Goal: Task Accomplishment & Management: Manage account settings

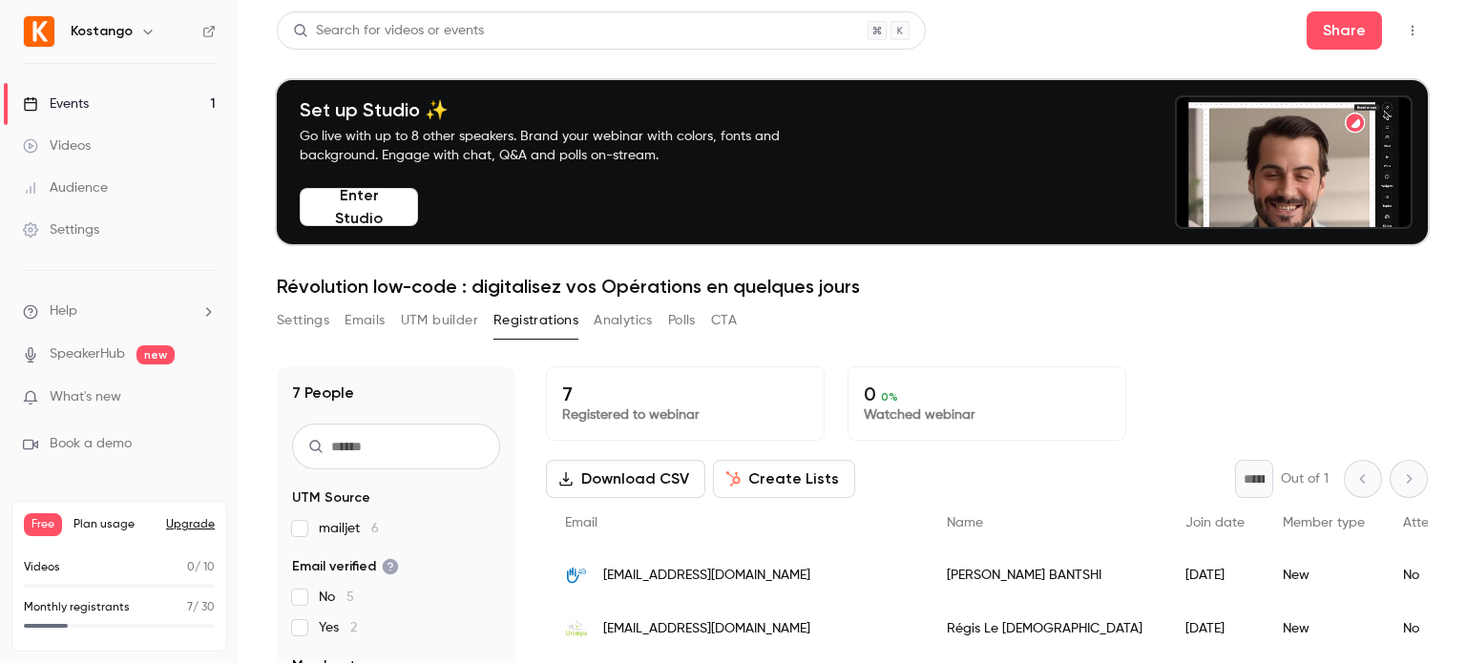
scroll to position [97, 0]
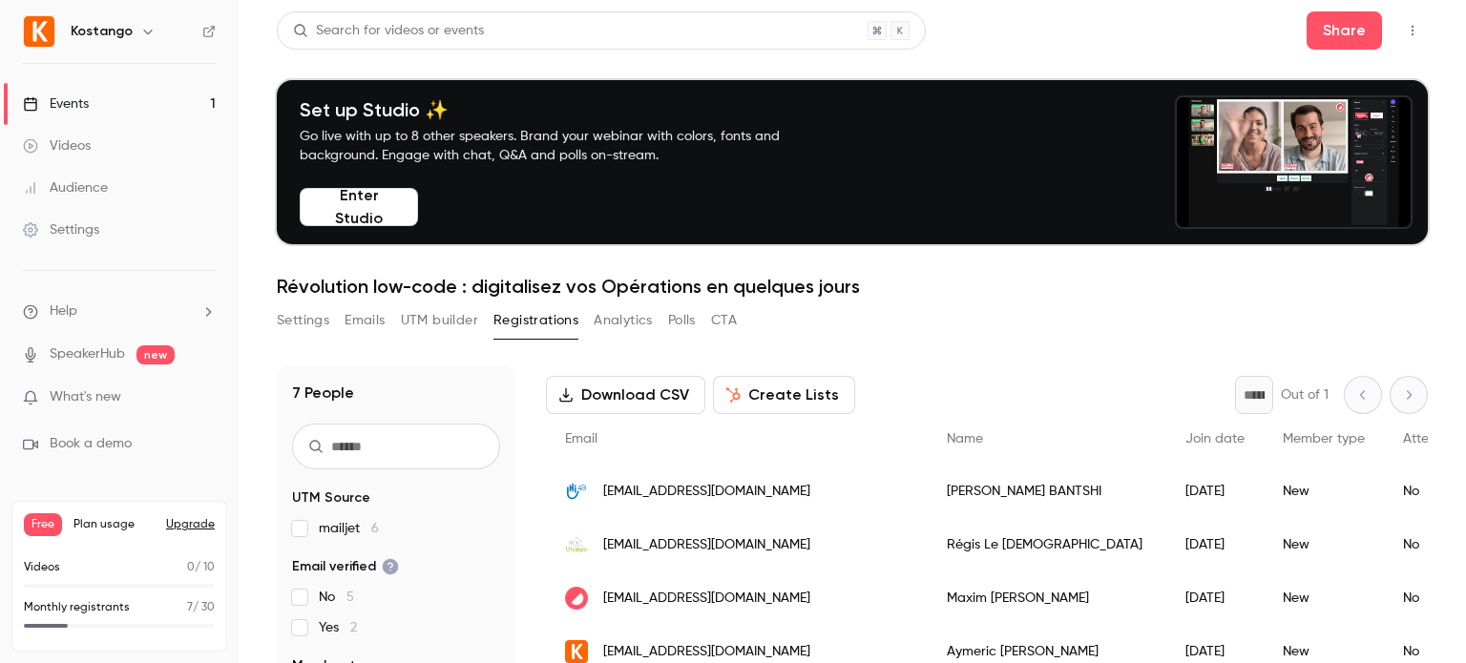
click at [74, 105] on div "Events" at bounding box center [56, 103] width 66 height 19
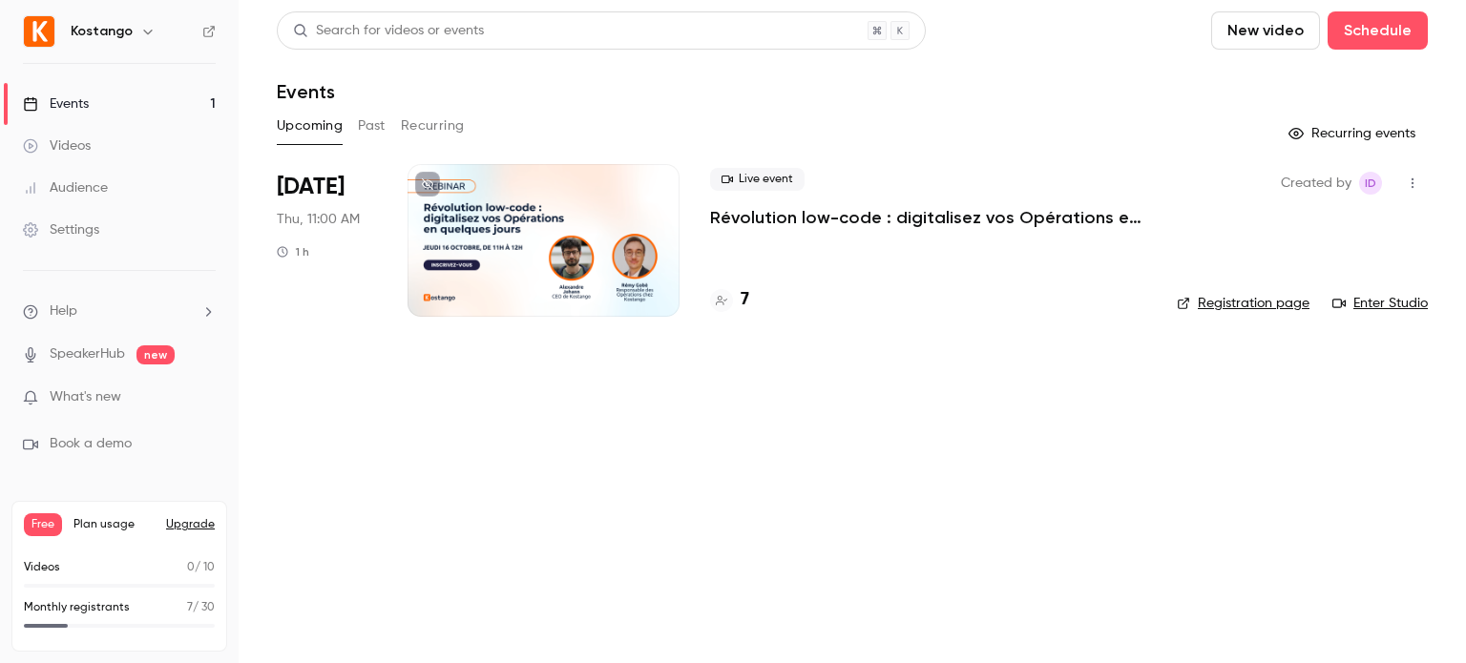
click at [737, 217] on p "Révolution low-code : digitalisez vos Opérations en quelques jours" at bounding box center [928, 217] width 436 height 23
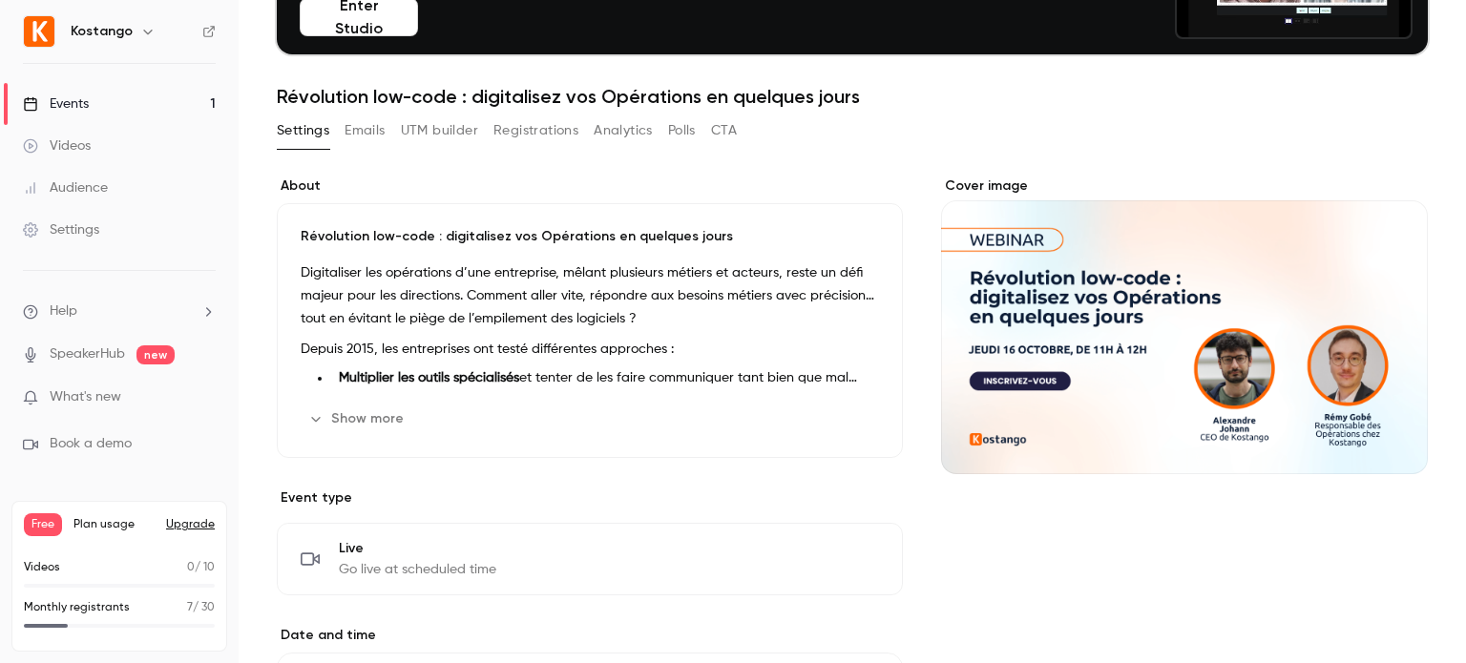
scroll to position [191, 0]
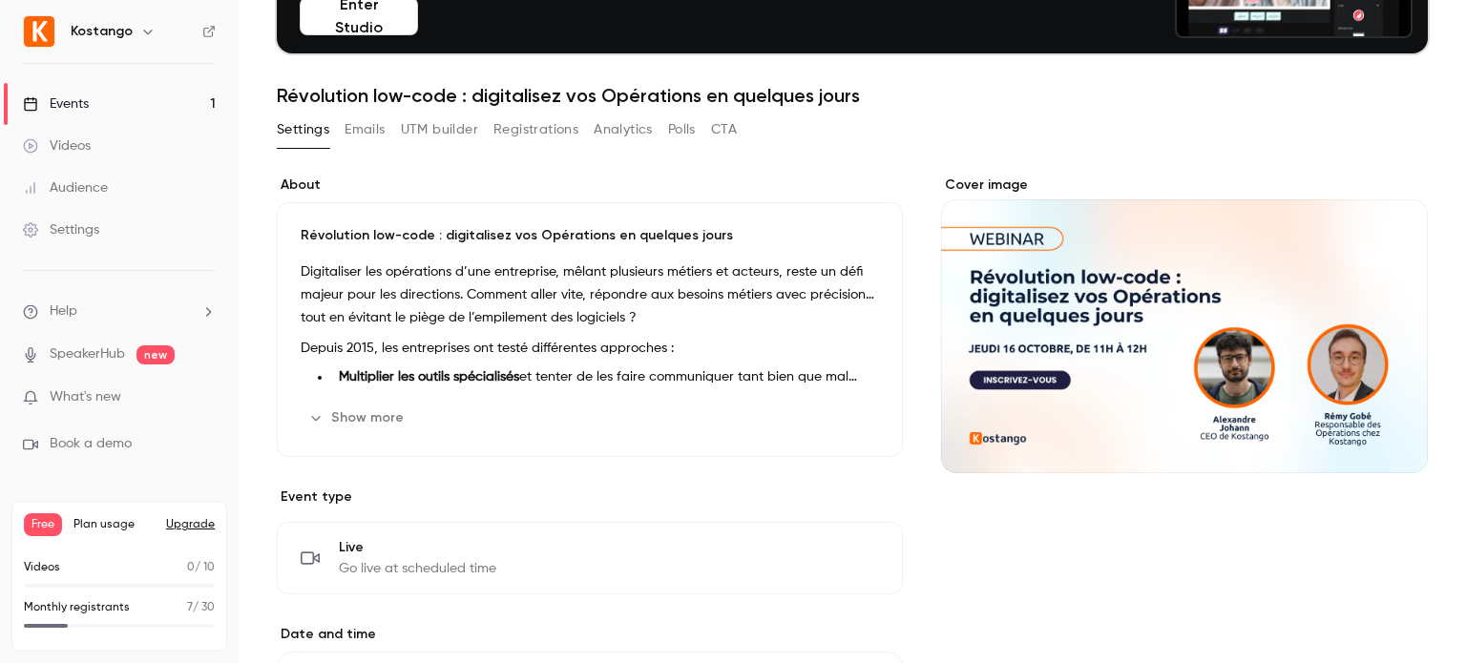
click at [1076, 345] on div "Cover image" at bounding box center [1184, 325] width 487 height 298
click at [0, 0] on input "Cover image" at bounding box center [0, 0] width 0 height 0
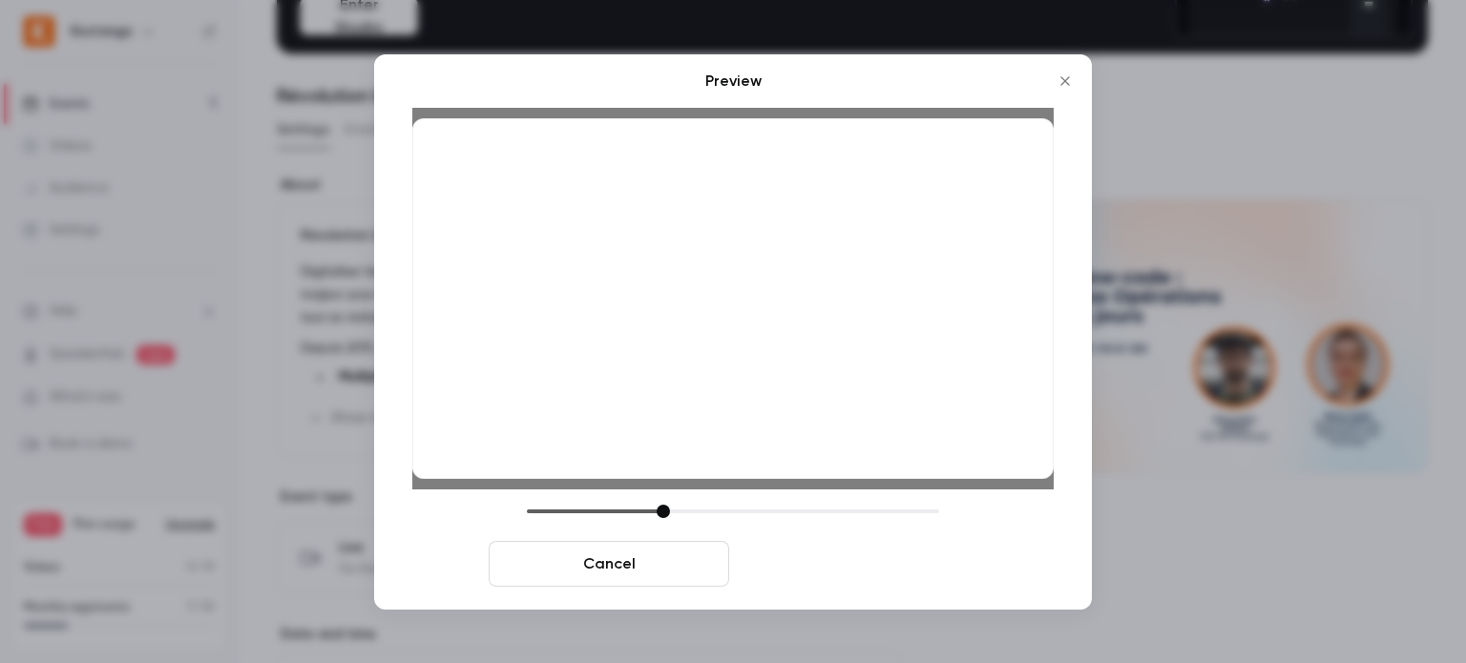
click at [874, 563] on button "Save cover" at bounding box center [857, 564] width 240 height 46
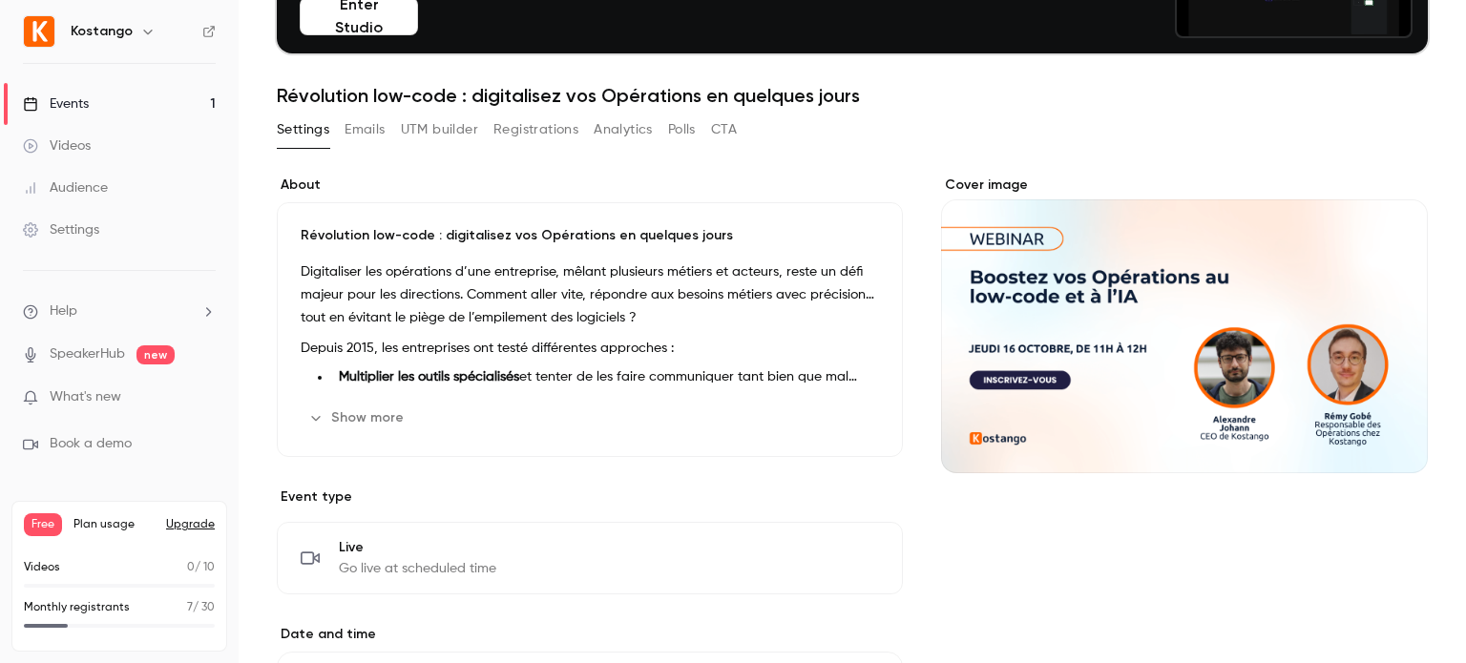
click at [810, 426] on button "Edit" at bounding box center [844, 418] width 70 height 31
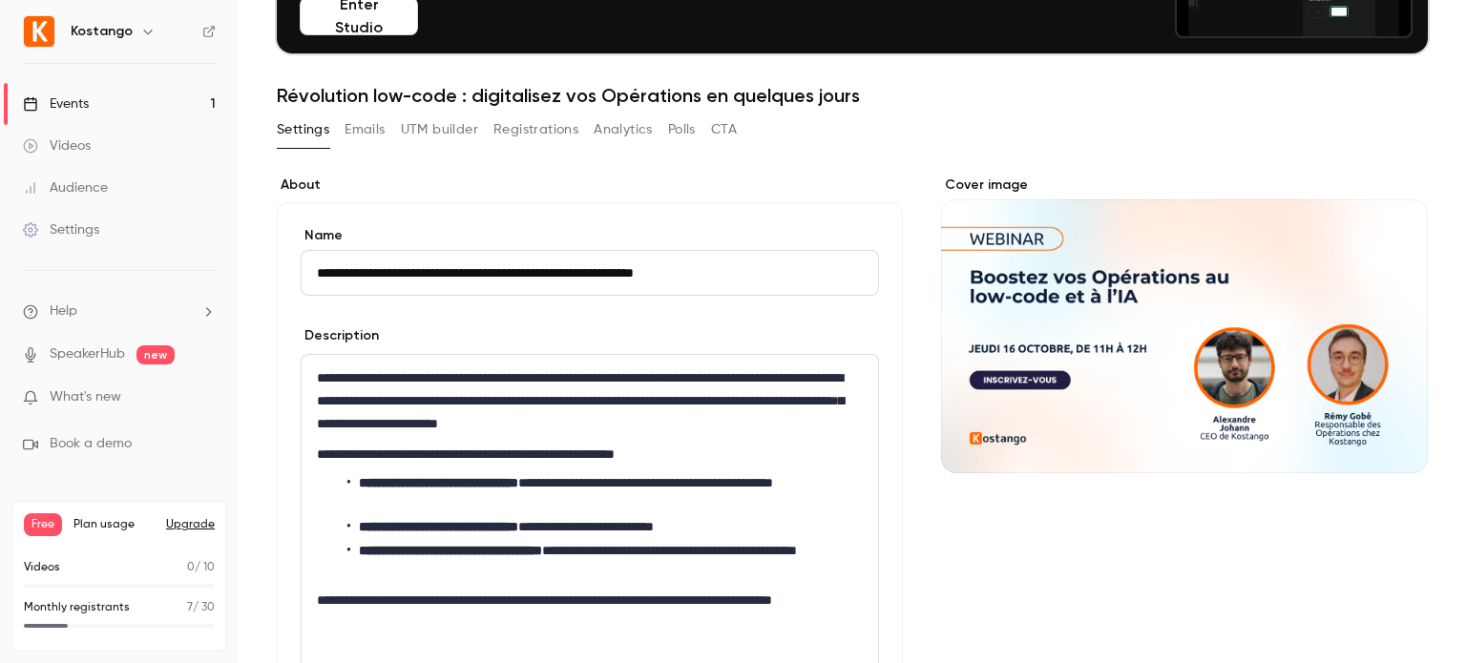
click at [525, 275] on input "**********" at bounding box center [590, 273] width 578 height 46
click at [323, 270] on input "**********" at bounding box center [590, 273] width 578 height 46
type input "**********"
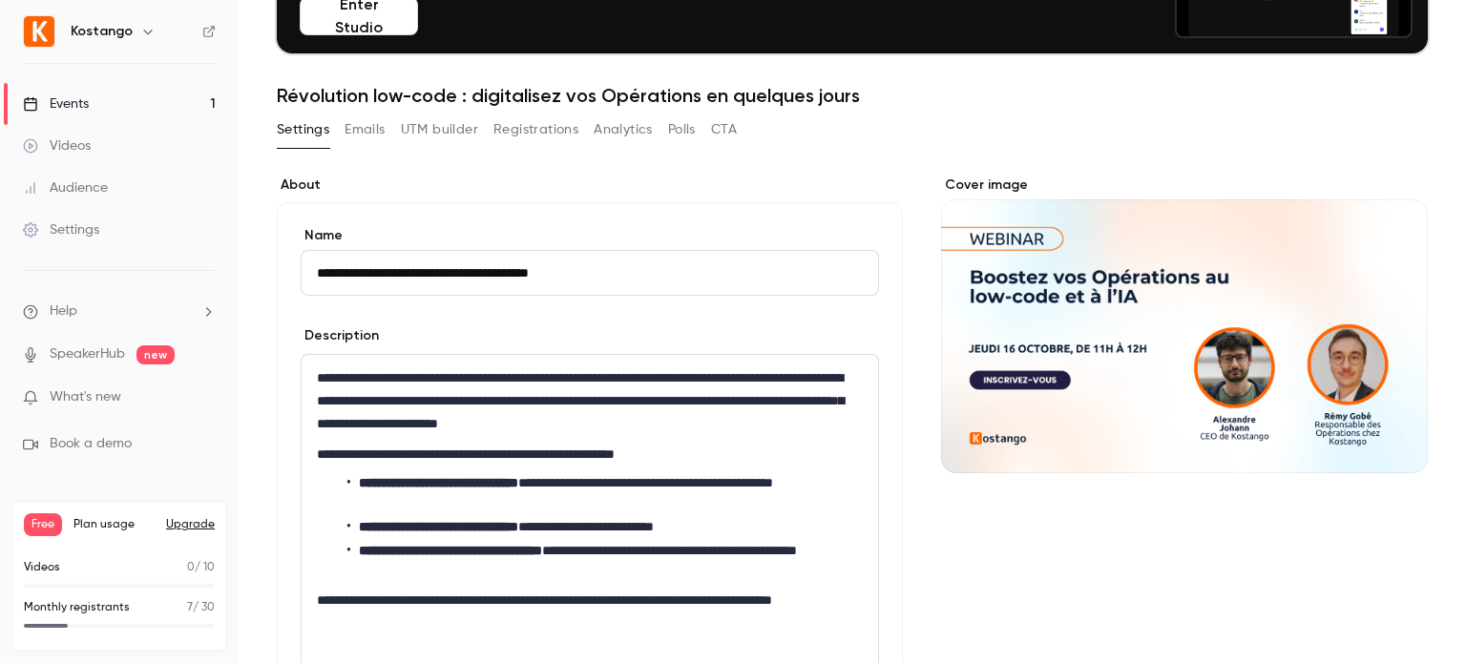
click at [614, 327] on div "Description" at bounding box center [590, 338] width 578 height 24
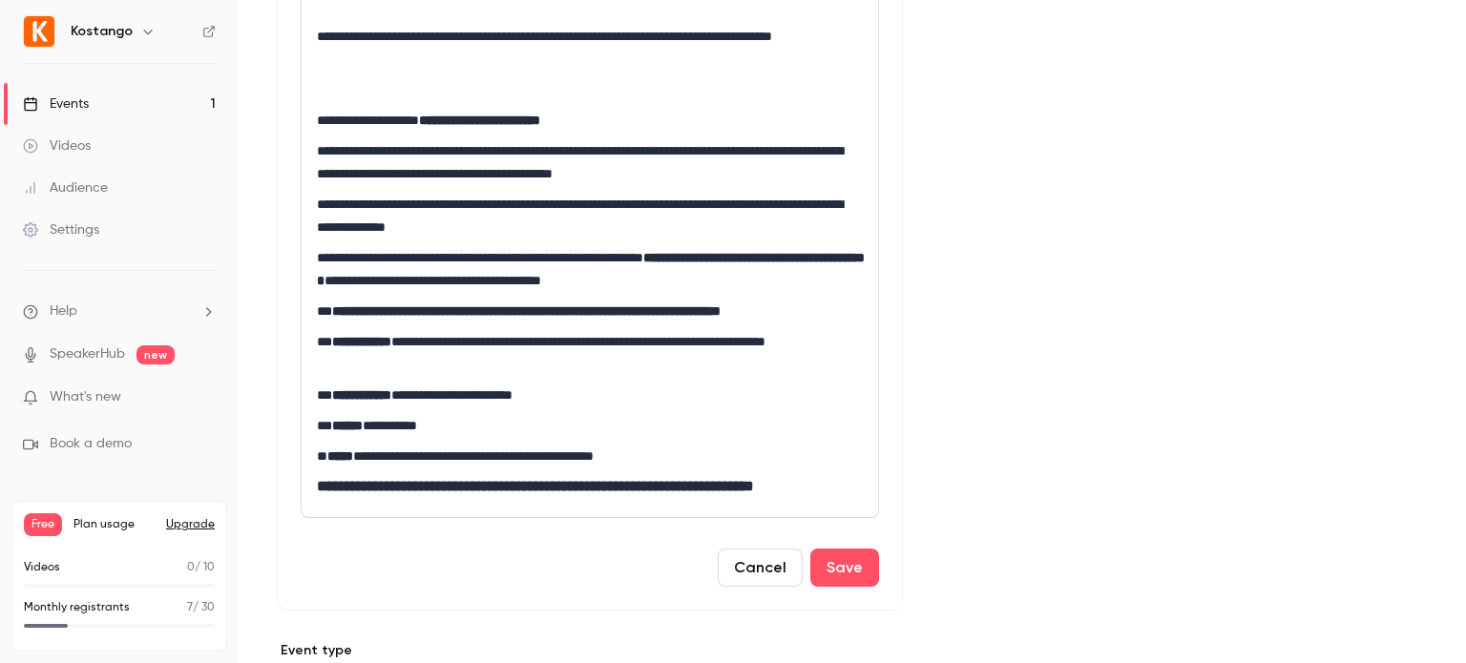
scroll to position [789, 0]
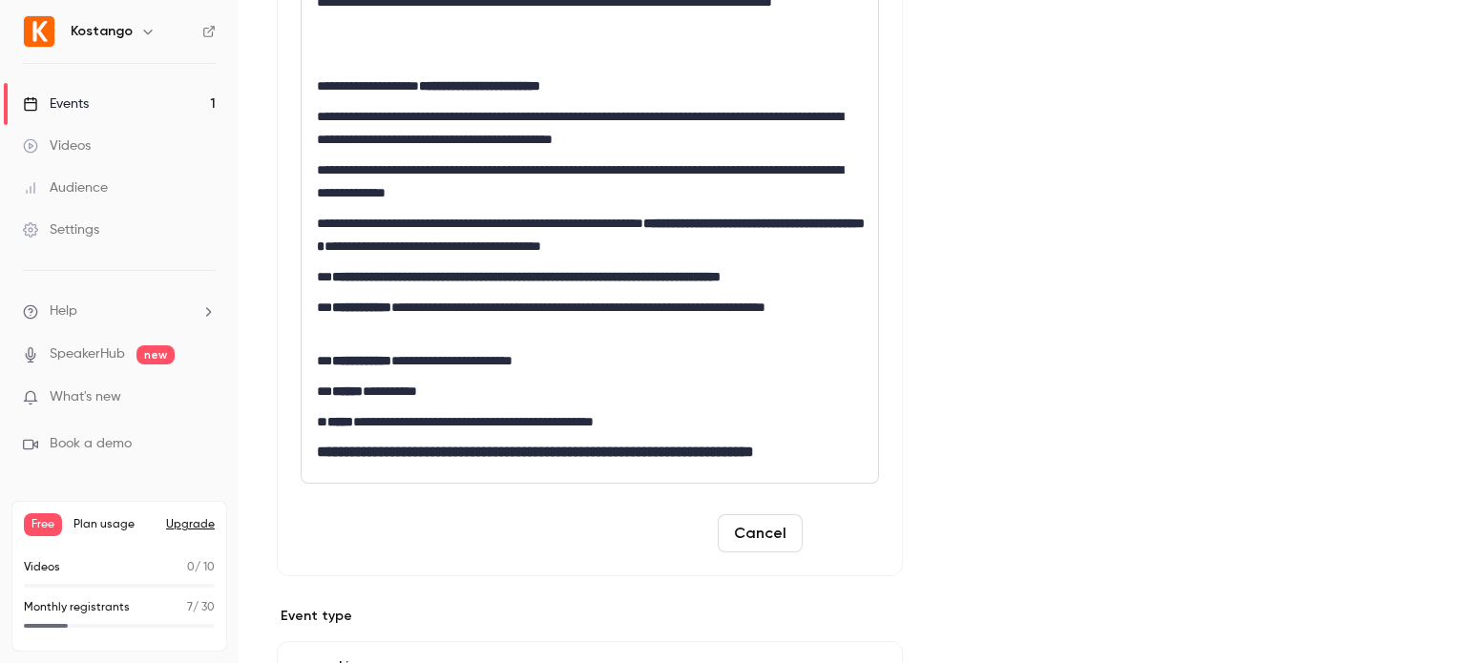
click at [830, 535] on button "Save" at bounding box center [844, 533] width 69 height 38
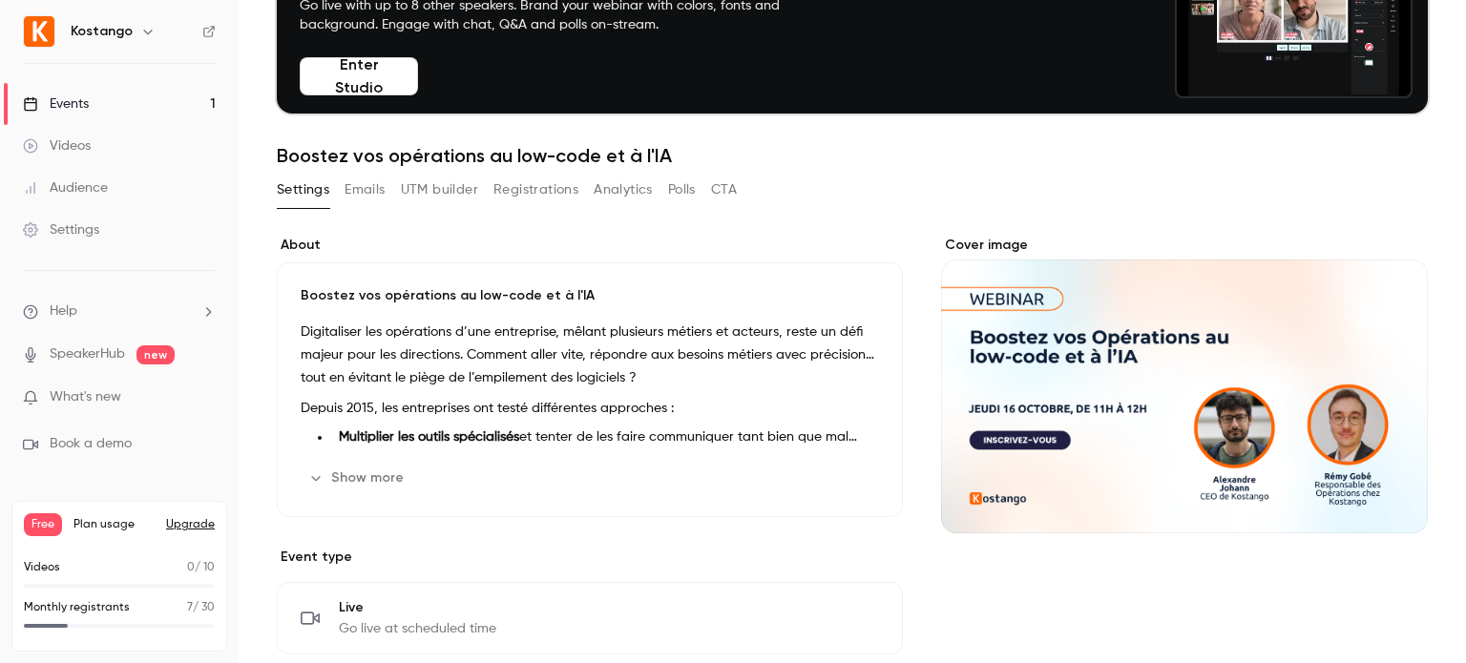
scroll to position [0, 0]
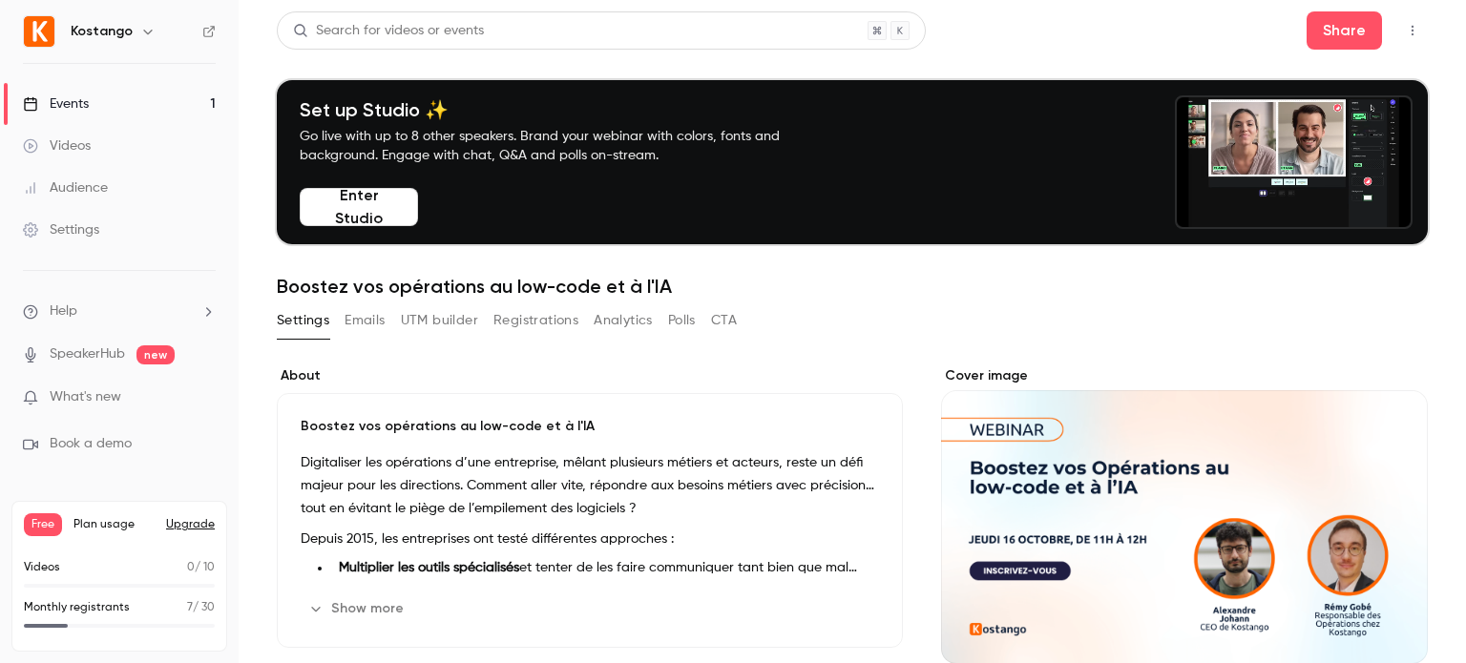
click at [361, 320] on button "Emails" at bounding box center [364, 320] width 40 height 31
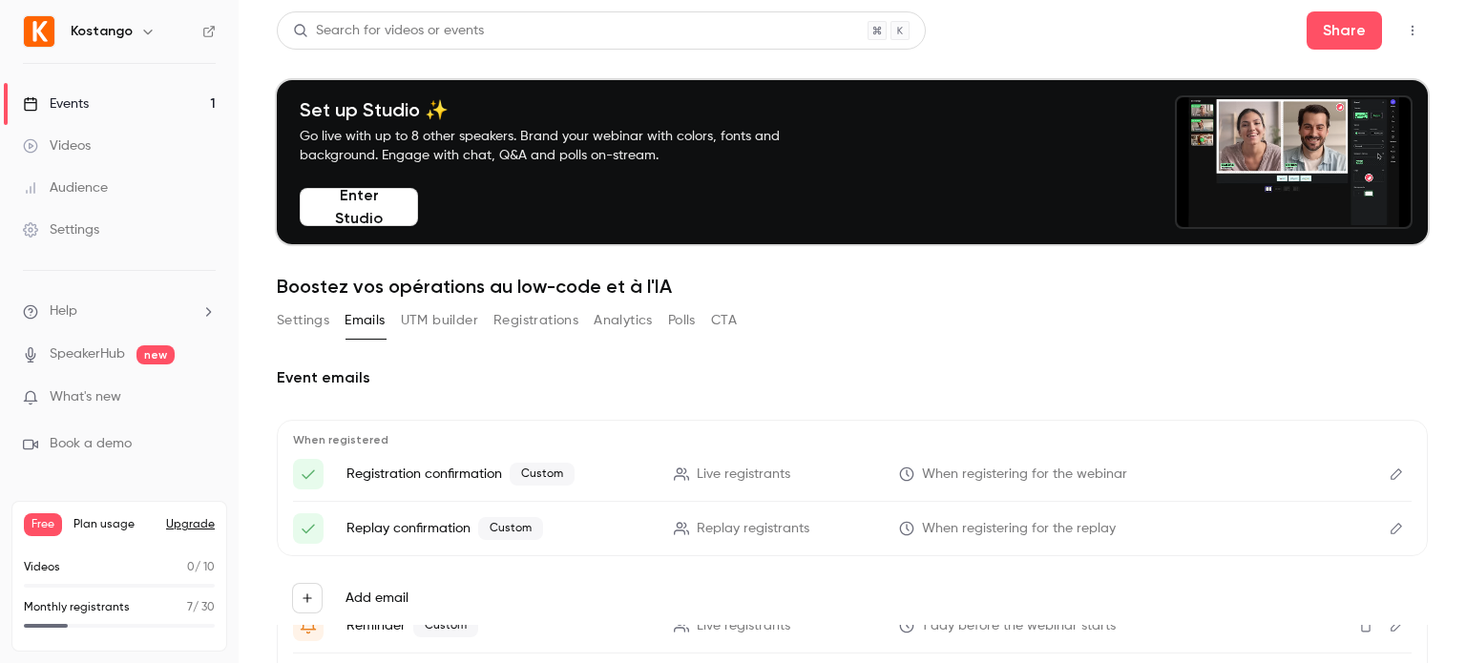
click at [437, 320] on button "UTM builder" at bounding box center [439, 320] width 77 height 31
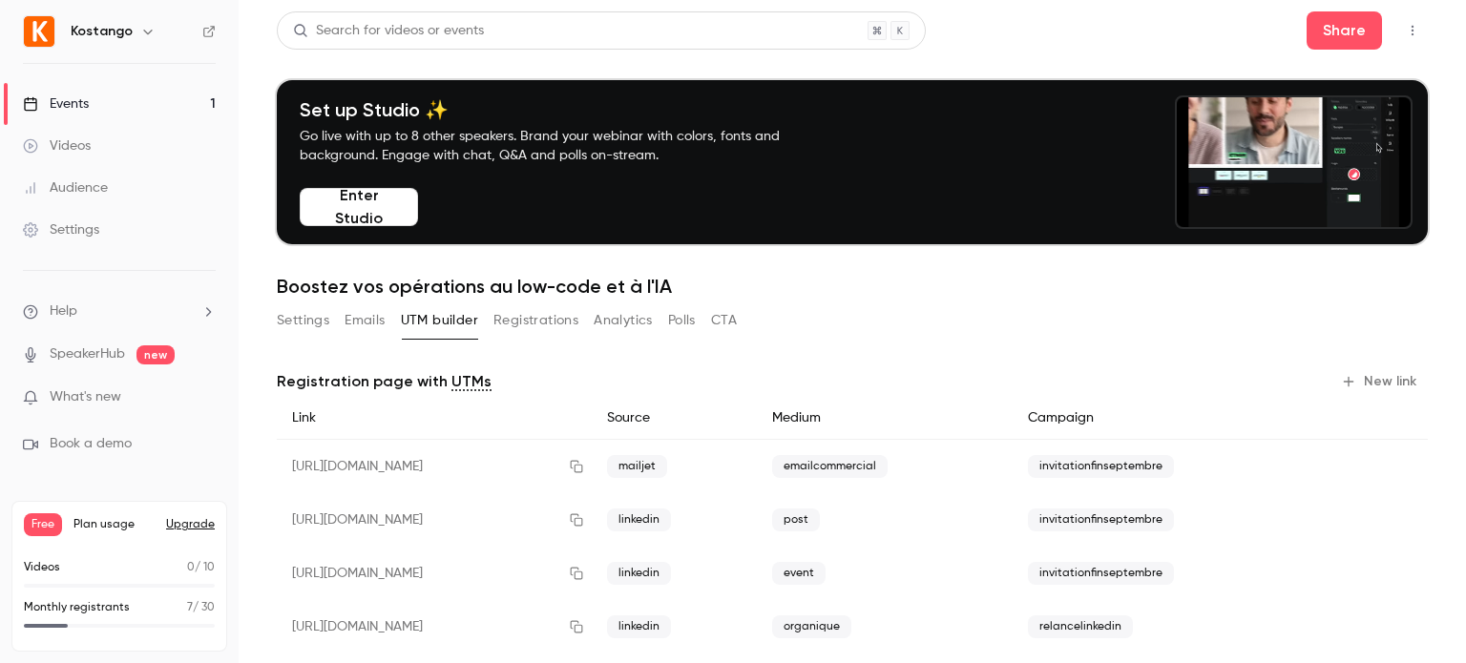
scroll to position [85, 0]
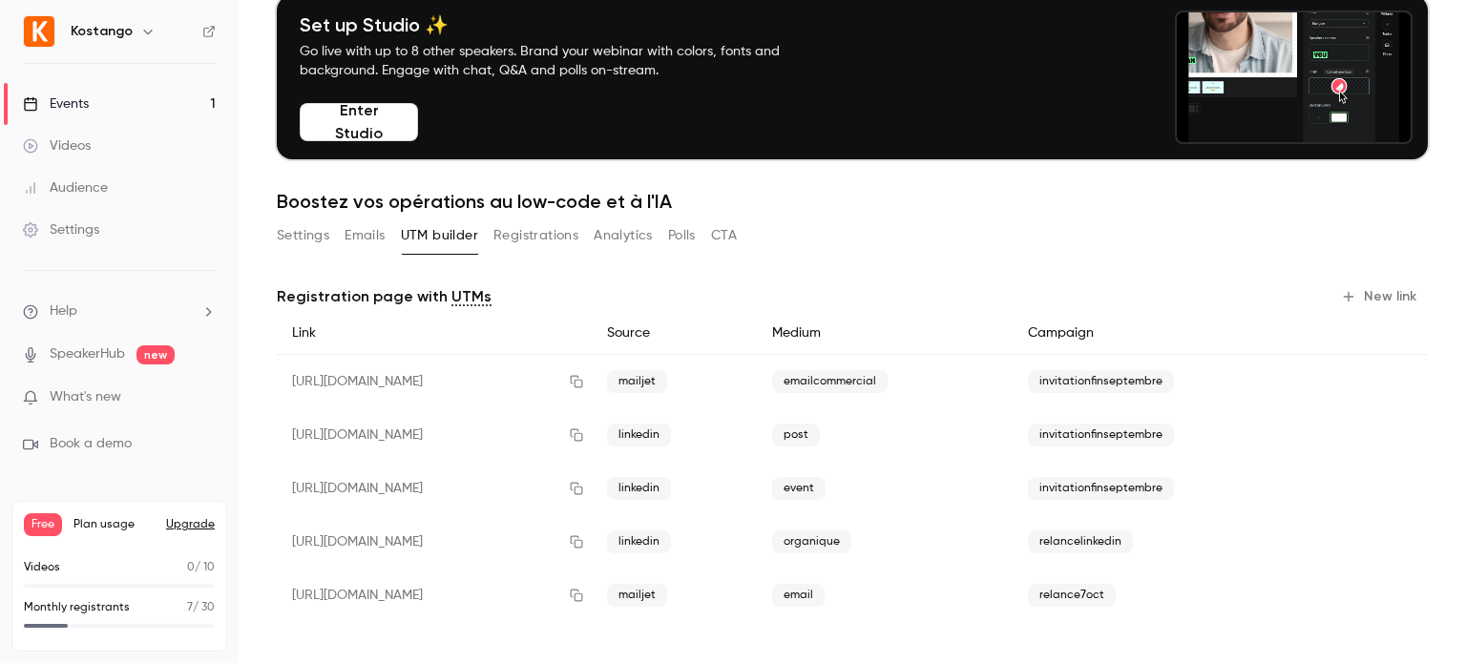
click at [524, 236] on button "Registrations" at bounding box center [535, 235] width 85 height 31
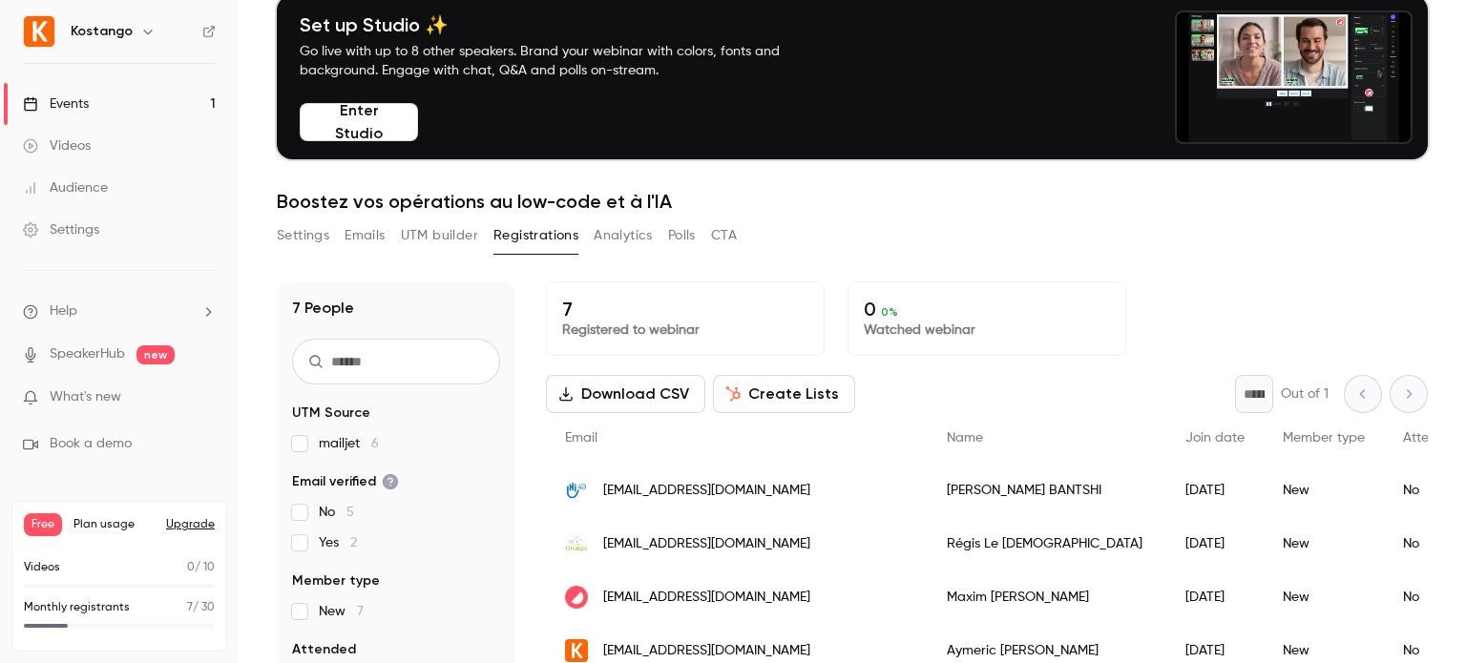
click at [616, 240] on button "Analytics" at bounding box center [623, 235] width 59 height 31
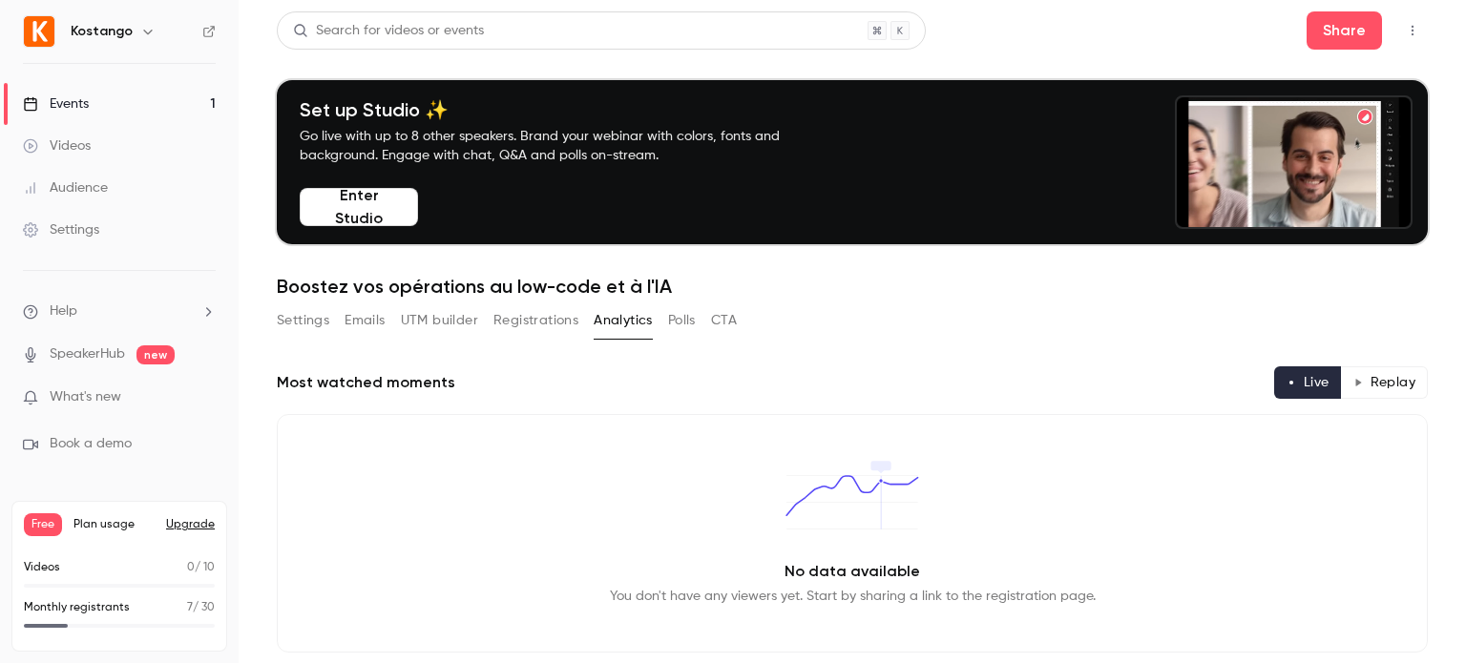
click at [525, 319] on button "Registrations" at bounding box center [535, 320] width 85 height 31
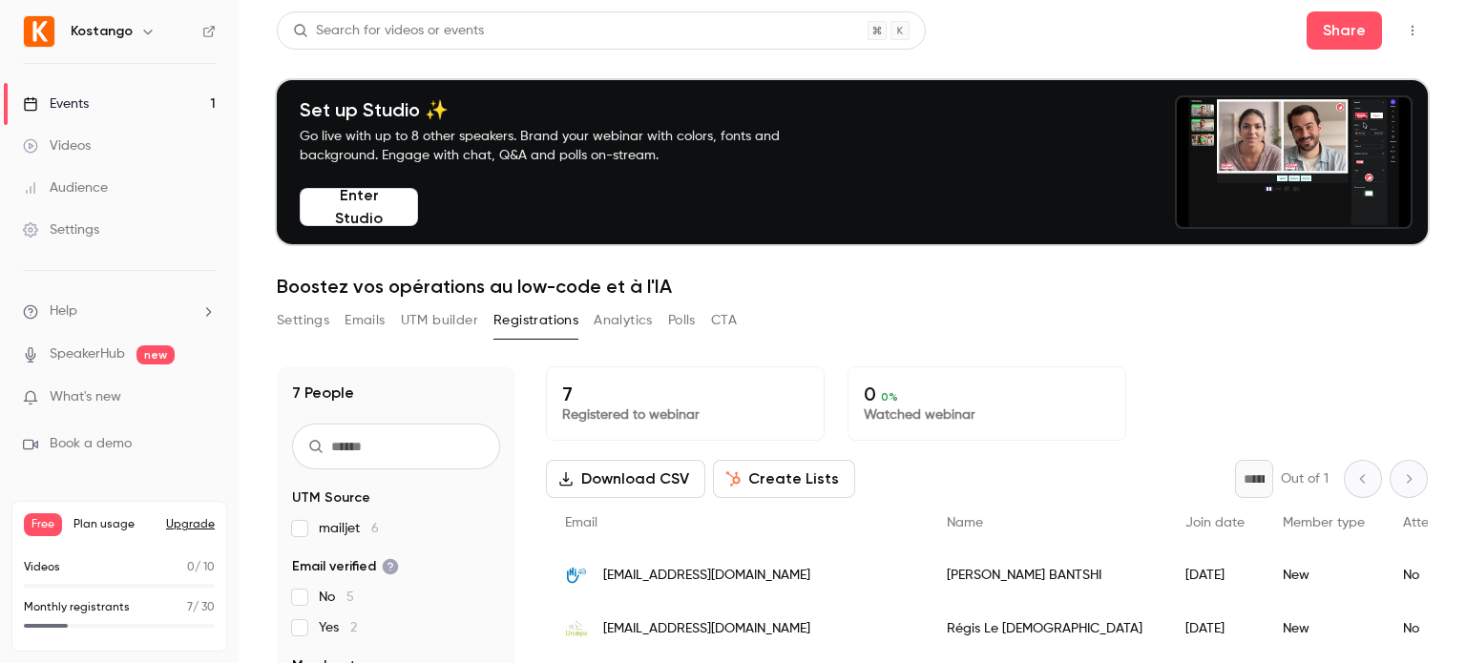
click at [435, 323] on button "UTM builder" at bounding box center [439, 320] width 77 height 31
